Goal: Transaction & Acquisition: Purchase product/service

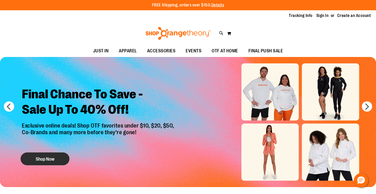
click at [47, 160] on button "Shop Now" at bounding box center [45, 159] width 49 height 13
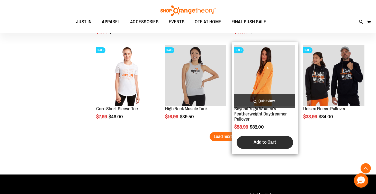
scroll to position [782, 0]
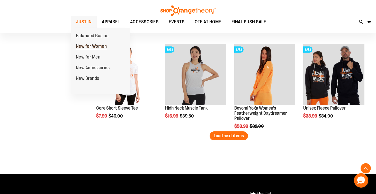
click at [94, 46] on span "New for Women" at bounding box center [91, 47] width 31 height 6
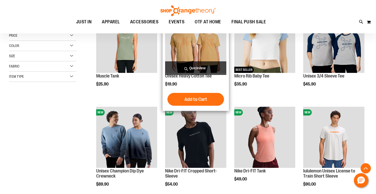
scroll to position [93, 0]
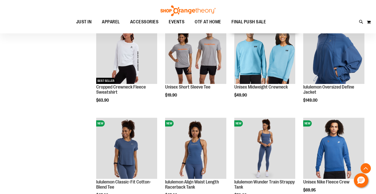
scroll to position [368, 0]
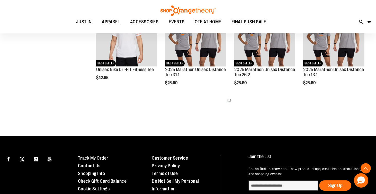
scroll to position [575, 0]
